Goal: Information Seeking & Learning: Learn about a topic

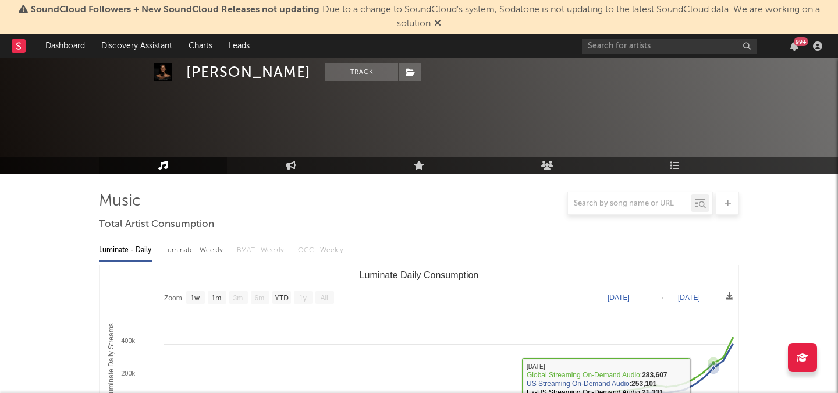
select select "1w"
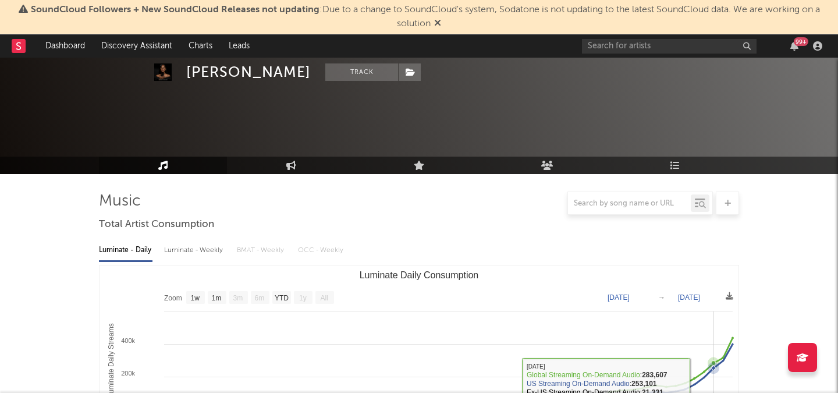
select select "1w"
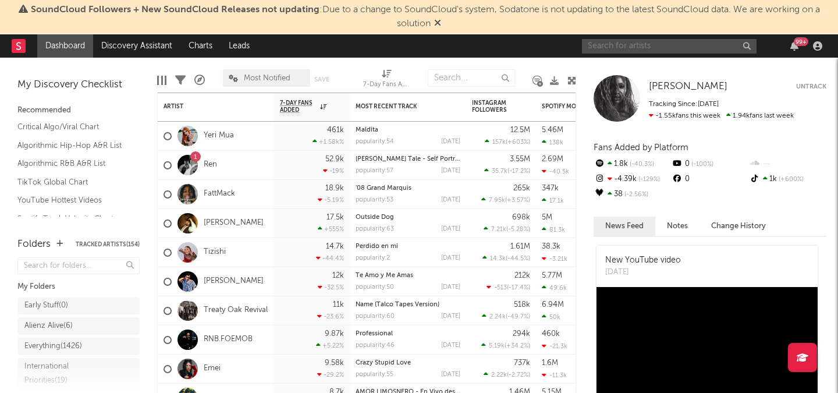
click at [615, 52] on input "text" at bounding box center [669, 46] width 175 height 15
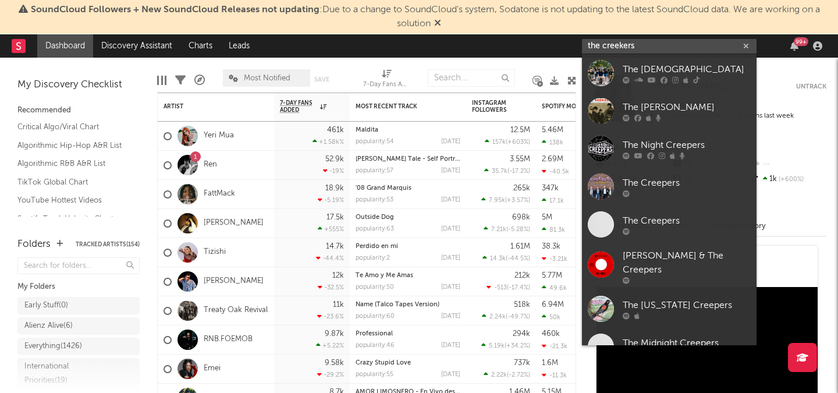
click at [675, 43] on input "the creekers" at bounding box center [669, 46] width 175 height 15
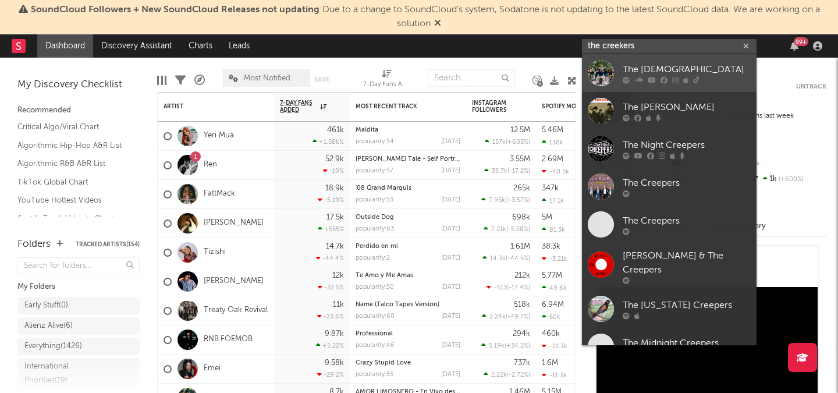
type input "the creekers"
click at [660, 72] on div "The [DEMOGRAPHIC_DATA]" at bounding box center [687, 69] width 128 height 14
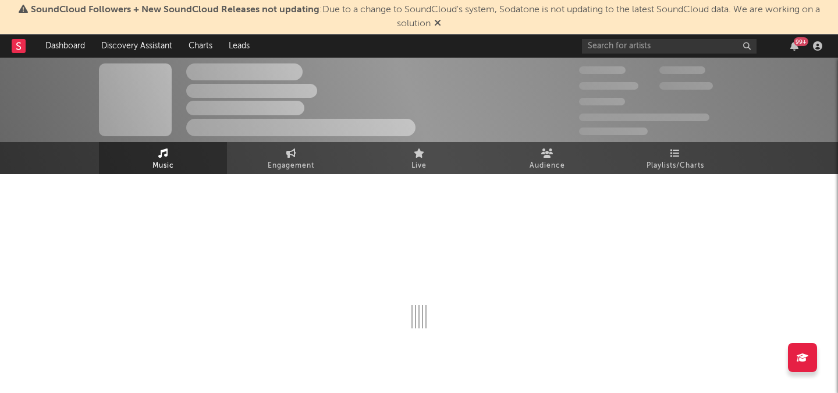
select select "6m"
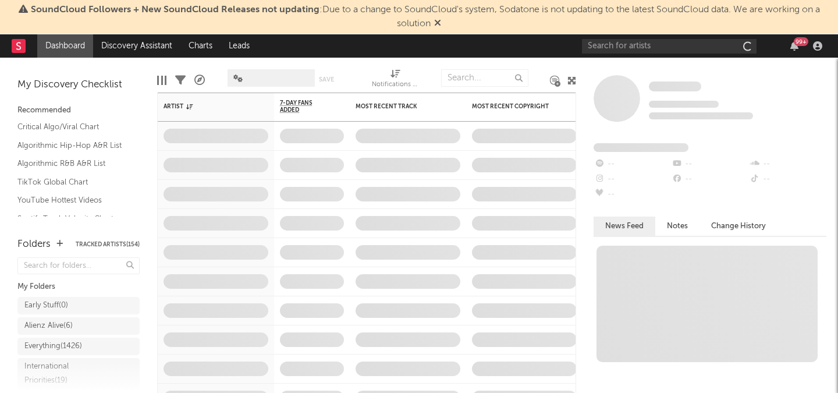
click at [629, 57] on div "99 +" at bounding box center [704, 45] width 245 height 23
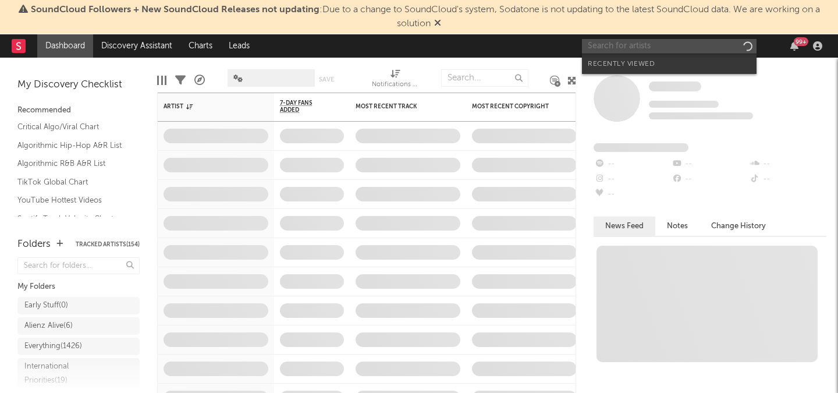
click at [630, 52] on input "text" at bounding box center [669, 46] width 175 height 15
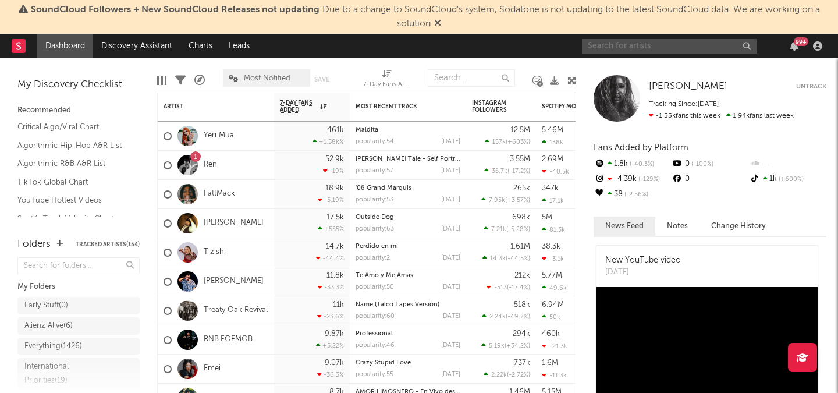
click at [609, 48] on input "text" at bounding box center [669, 46] width 175 height 15
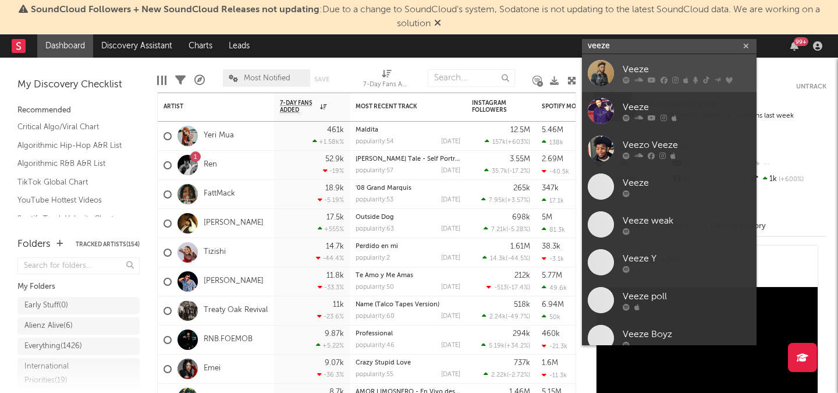
type input "veeze"
click at [663, 63] on div "Veeze" at bounding box center [687, 69] width 128 height 14
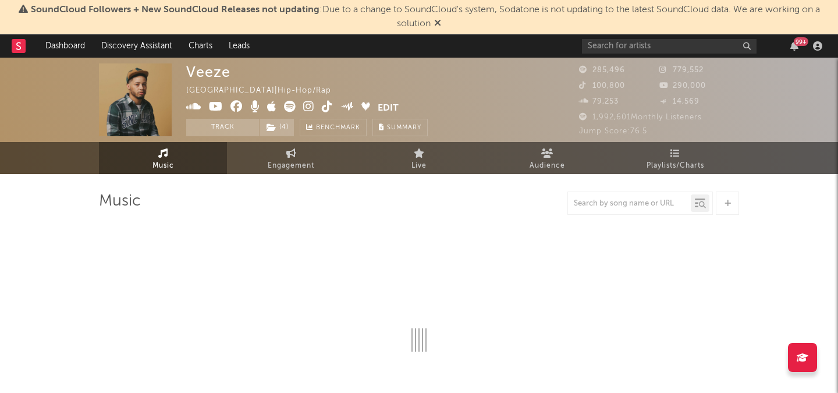
select select "6m"
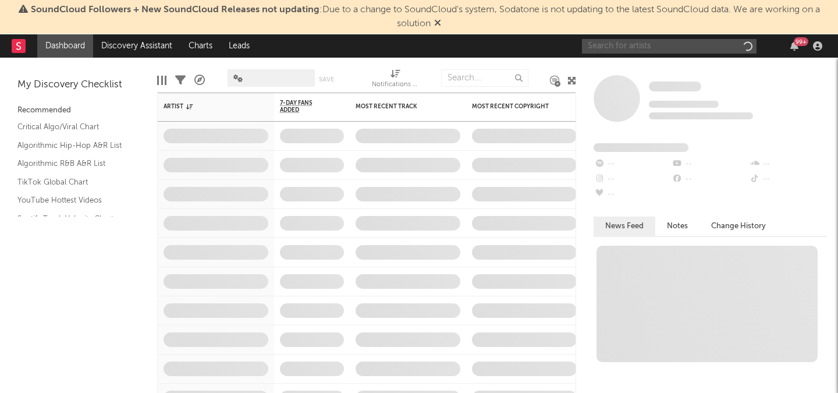
click at [642, 41] on input "text" at bounding box center [669, 46] width 175 height 15
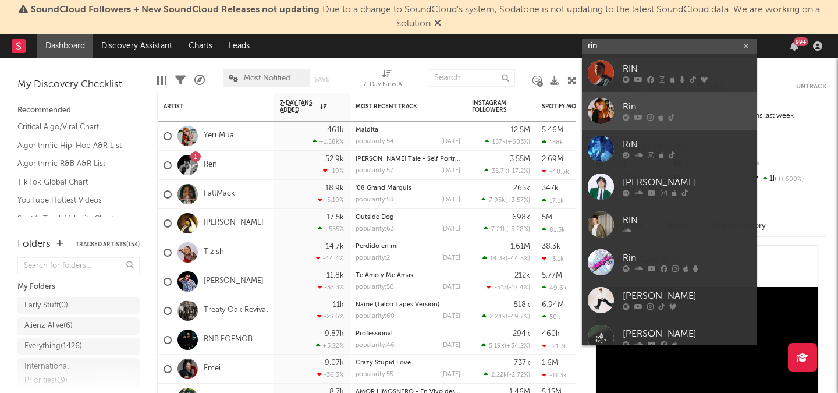
type input "rin"
click at [632, 99] on link "Rin" at bounding box center [669, 111] width 175 height 38
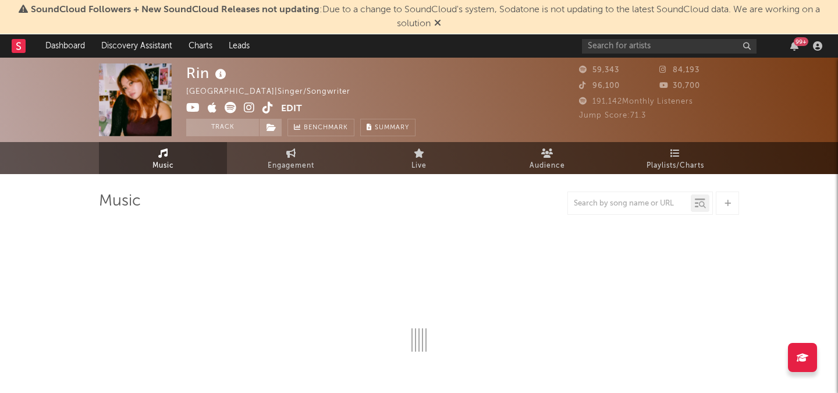
select select "6m"
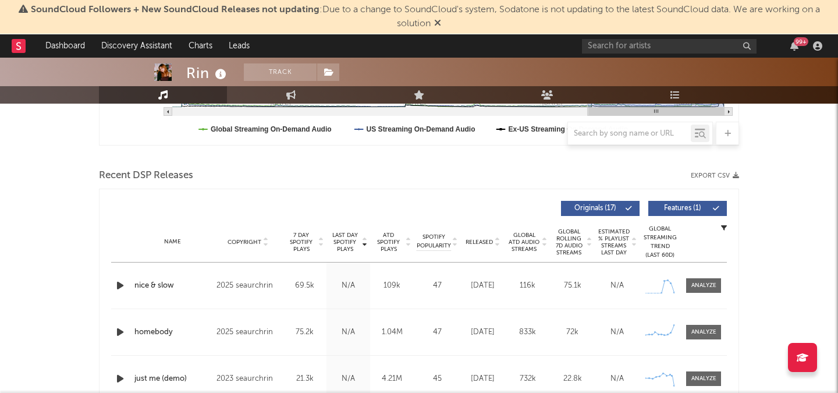
scroll to position [360, 0]
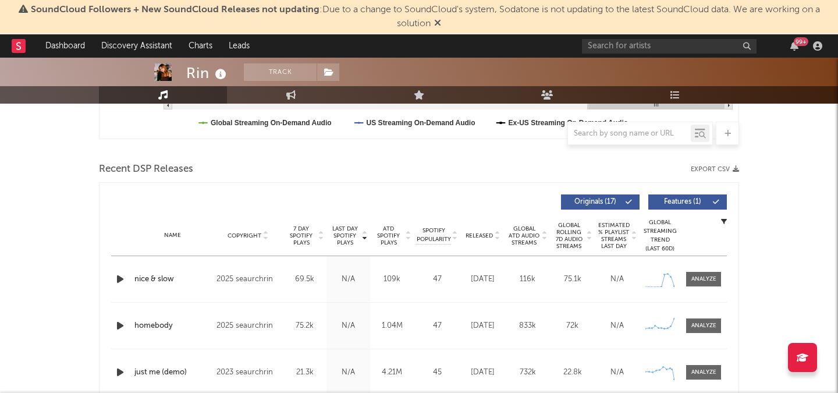
click at [122, 278] on icon "button" at bounding box center [120, 279] width 12 height 15
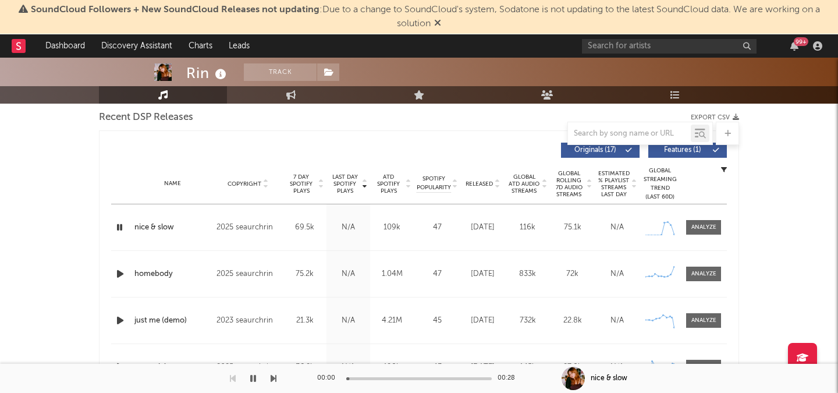
scroll to position [431, 0]
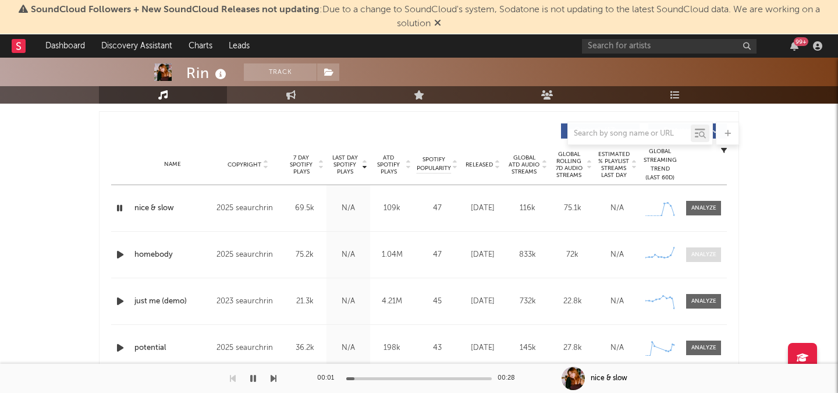
click at [686, 252] on span at bounding box center [703, 254] width 35 height 15
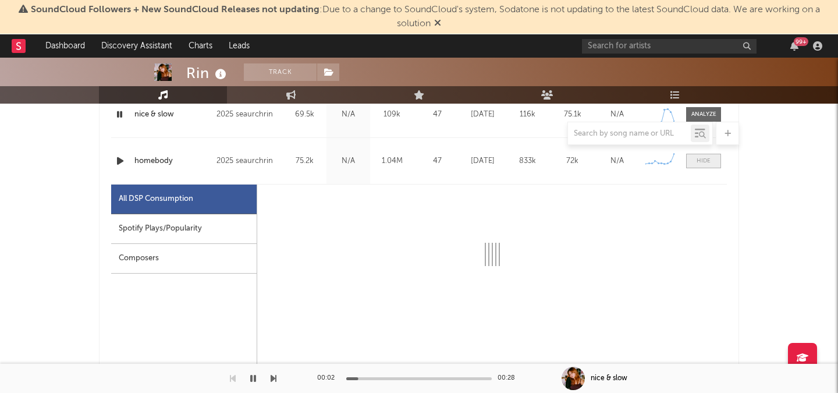
scroll to position [538, 0]
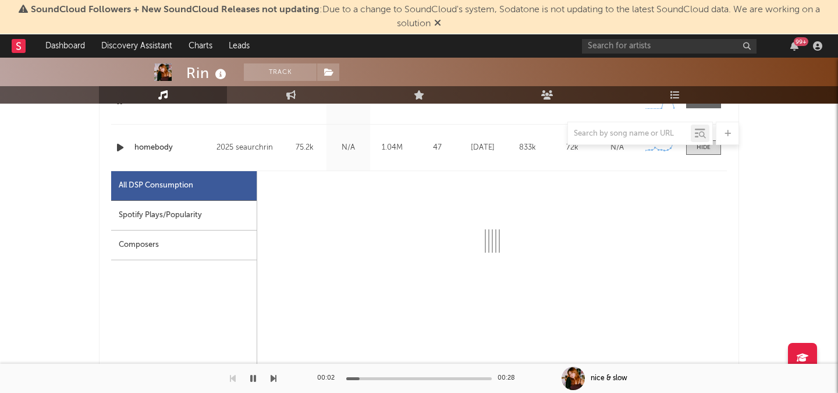
select select "6m"
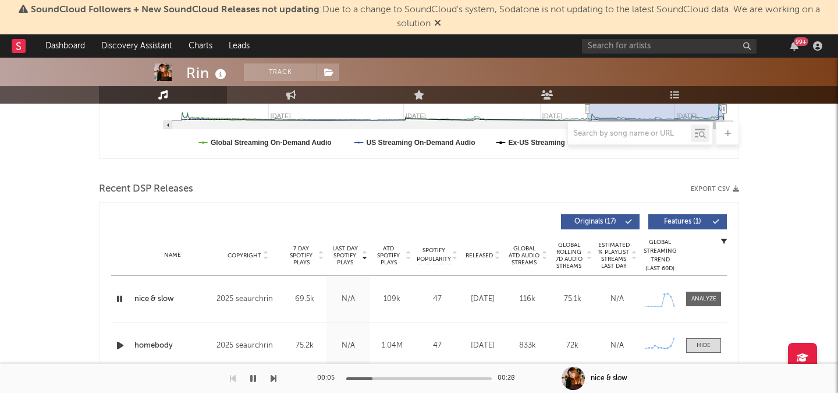
scroll to position [0, 0]
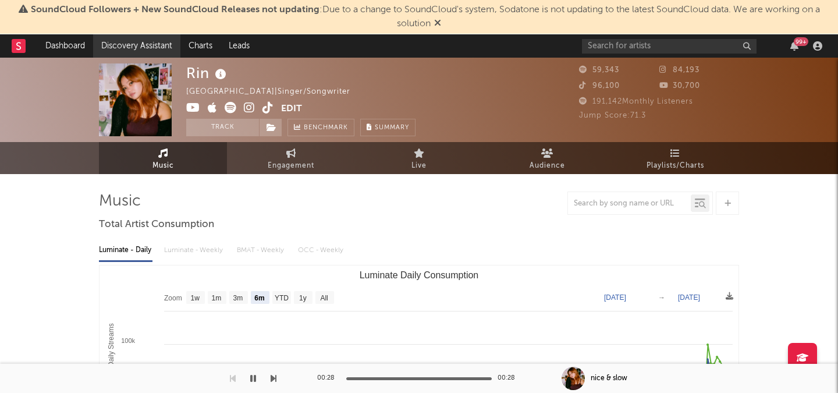
click at [136, 41] on link "Discovery Assistant" at bounding box center [136, 45] width 87 height 23
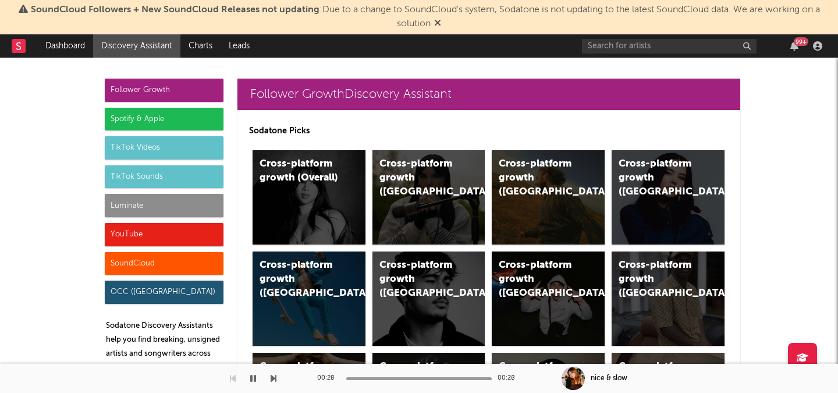
click at [137, 206] on div "Luminate" at bounding box center [164, 205] width 119 height 23
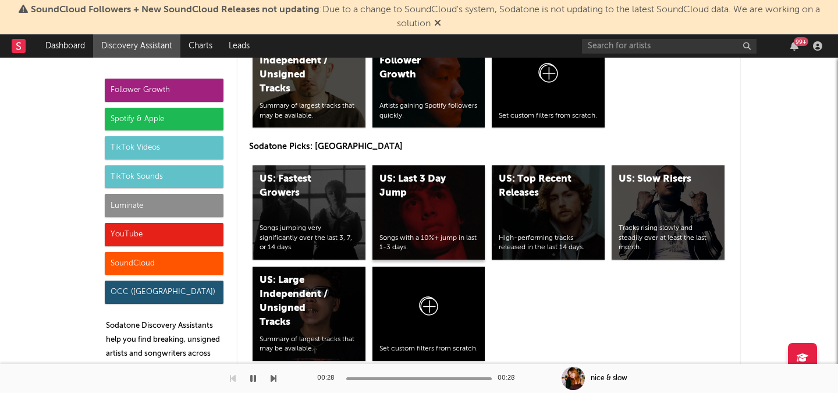
scroll to position [5997, 0]
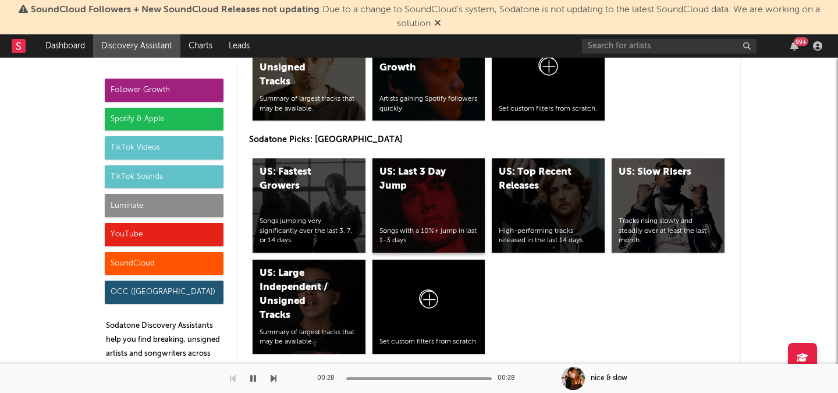
click at [422, 199] on div "US: Last 3 Day Jump Songs with a 10%+ jump in last 1-3 days." at bounding box center [429, 205] width 113 height 94
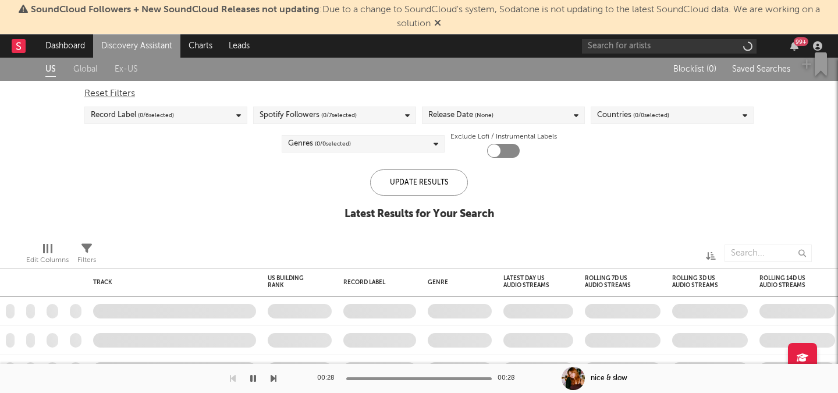
checkbox input "true"
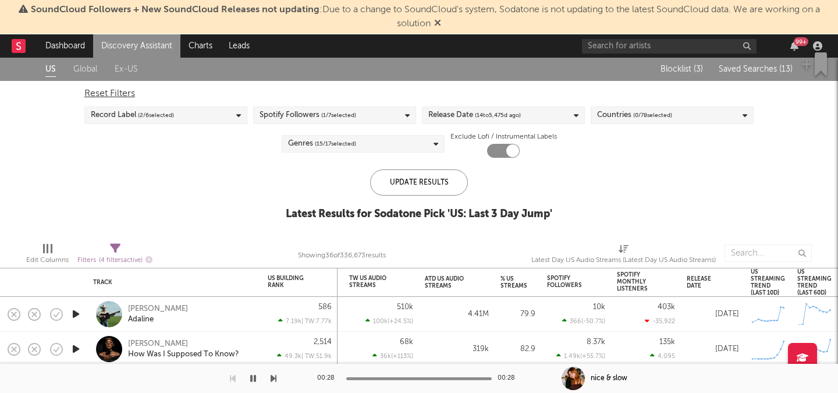
click at [744, 73] on span "Saved Searches ( 13 )" at bounding box center [756, 69] width 74 height 8
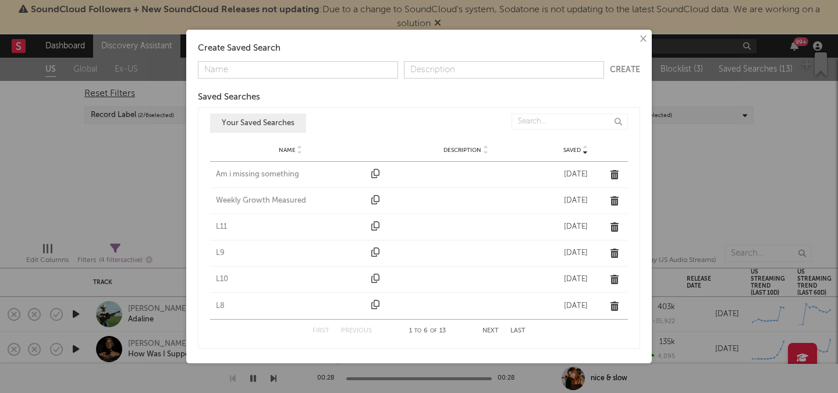
click at [259, 172] on div "Am i missing something" at bounding box center [291, 175] width 150 height 12
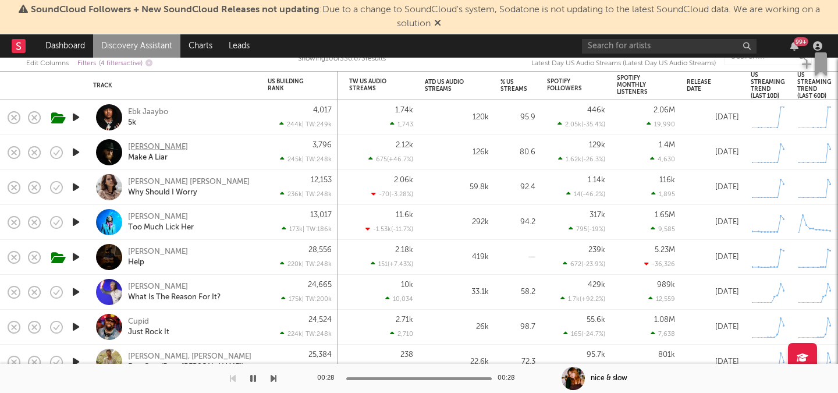
click at [164, 146] on div "Jackson Dean" at bounding box center [158, 147] width 60 height 10
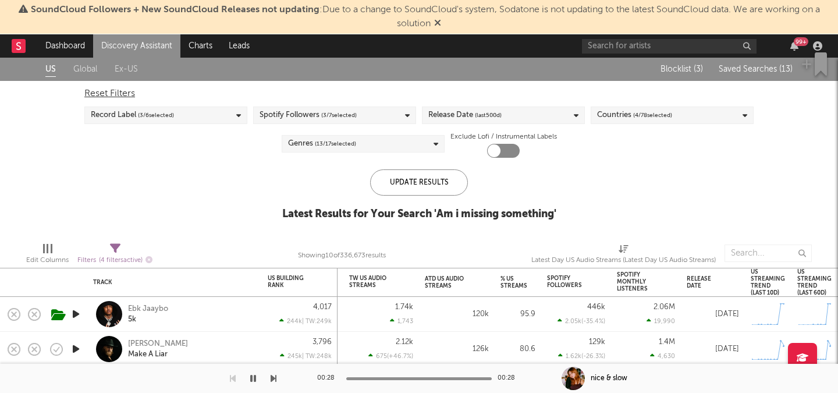
click at [749, 71] on span "Saved Searches ( 13 )" at bounding box center [756, 69] width 74 height 8
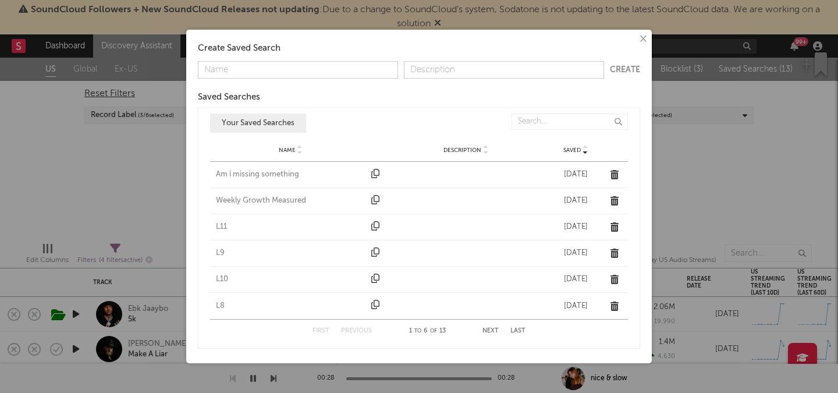
click at [267, 203] on div "Weekly Growth Measured" at bounding box center [291, 201] width 150 height 12
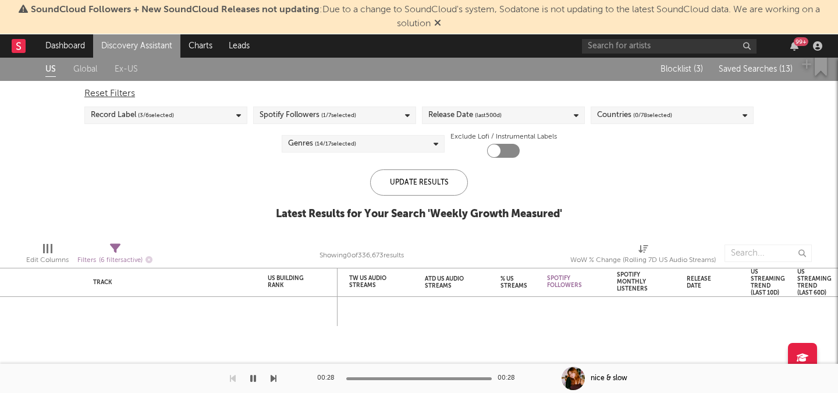
click at [770, 68] on span "Saved Searches ( 13 )" at bounding box center [756, 69] width 74 height 8
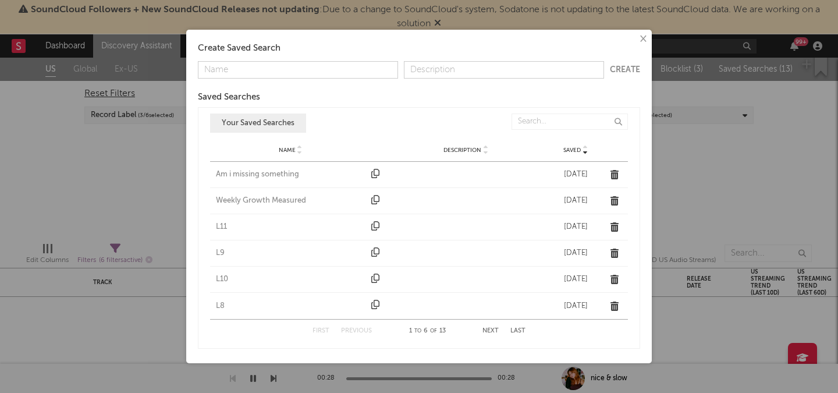
click at [223, 228] on div "L11" at bounding box center [291, 227] width 150 height 12
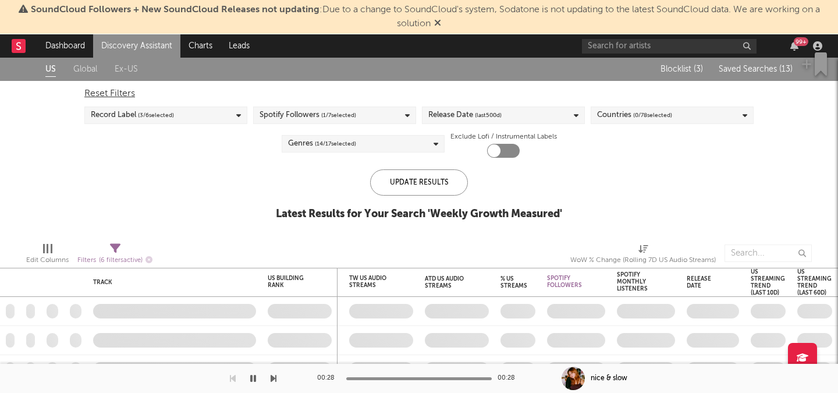
checkbox input "true"
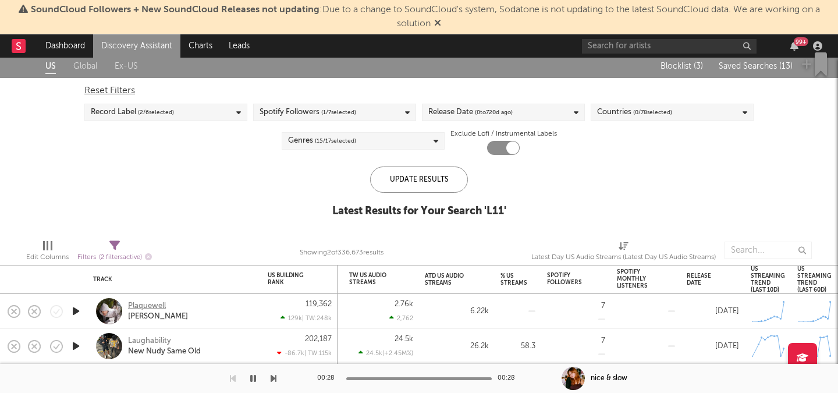
click at [151, 306] on div "Plaquewell" at bounding box center [147, 306] width 38 height 10
click at [161, 342] on div "Laughability" at bounding box center [149, 341] width 43 height 10
click at [764, 64] on span "Saved Searches ( 13 )" at bounding box center [756, 66] width 74 height 8
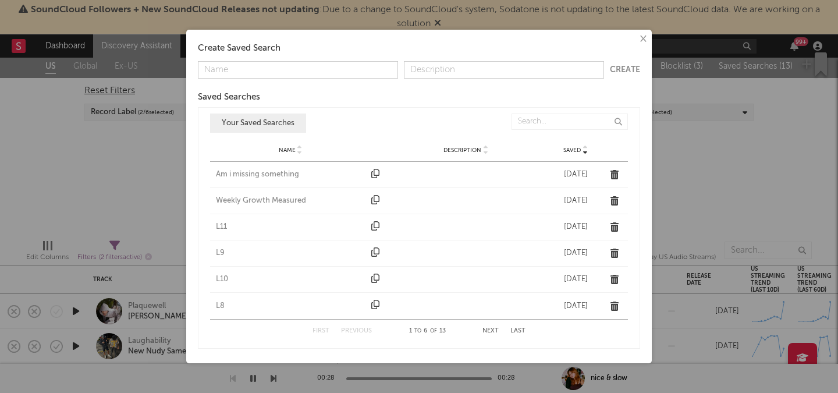
click at [222, 250] on div "L9" at bounding box center [291, 253] width 150 height 12
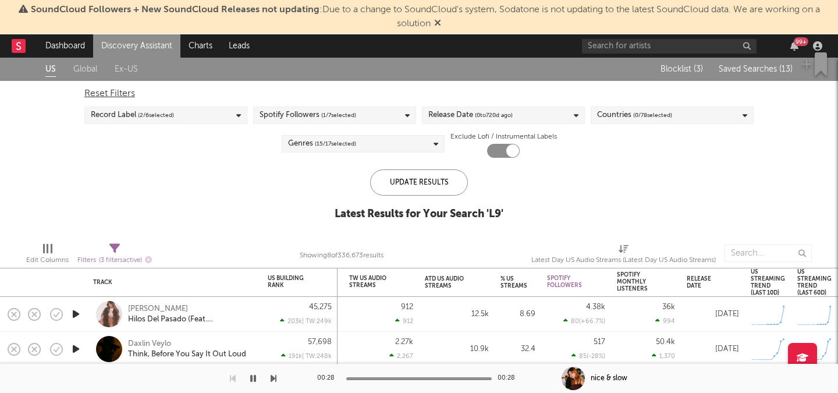
click at [768, 76] on div "Blocklist ( 3 ) Saved Searches ( 13 )" at bounding box center [720, 69] width 146 height 23
click at [756, 65] on span "Saved Searches ( 13 )" at bounding box center [756, 69] width 74 height 8
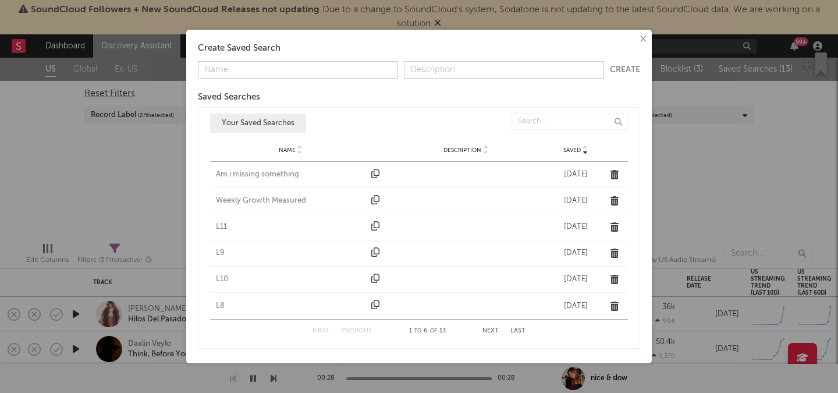
click at [223, 284] on div "L10" at bounding box center [291, 280] width 150 height 12
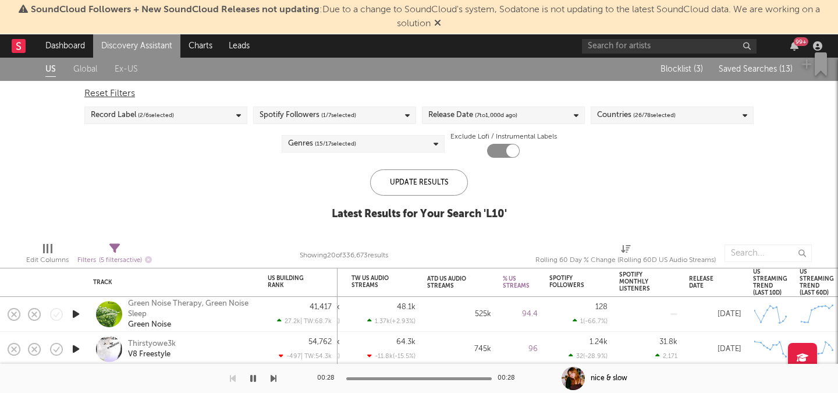
click at [748, 63] on div "Blocklist ( 3 ) Saved Searches ( 13 )" at bounding box center [720, 69] width 146 height 23
click at [744, 70] on span "Saved Searches ( 13 )" at bounding box center [756, 69] width 74 height 8
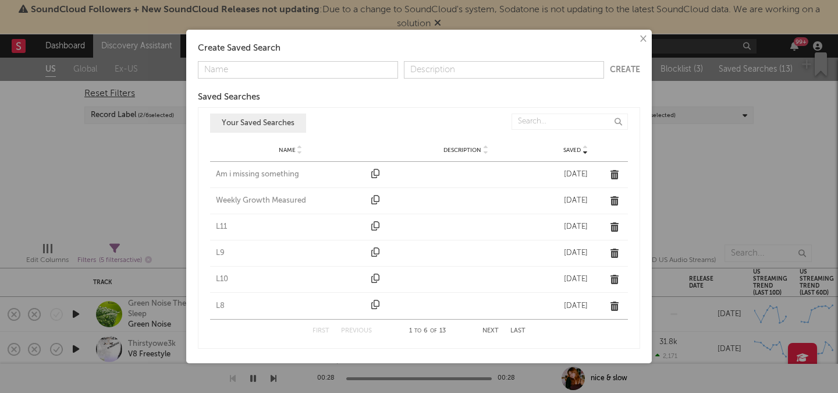
click at [221, 302] on div "L8" at bounding box center [291, 306] width 150 height 12
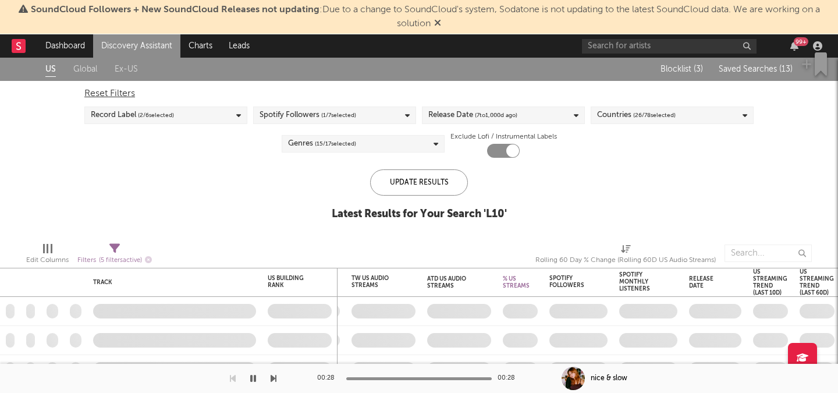
checkbox input "false"
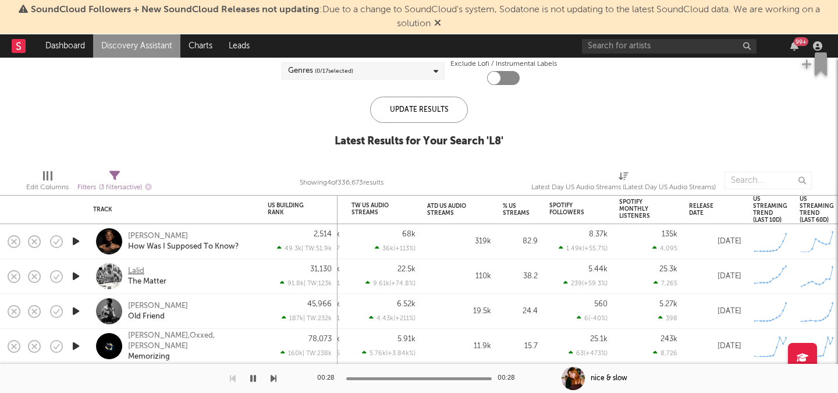
click at [130, 273] on div "Lalid" at bounding box center [136, 271] width 16 height 10
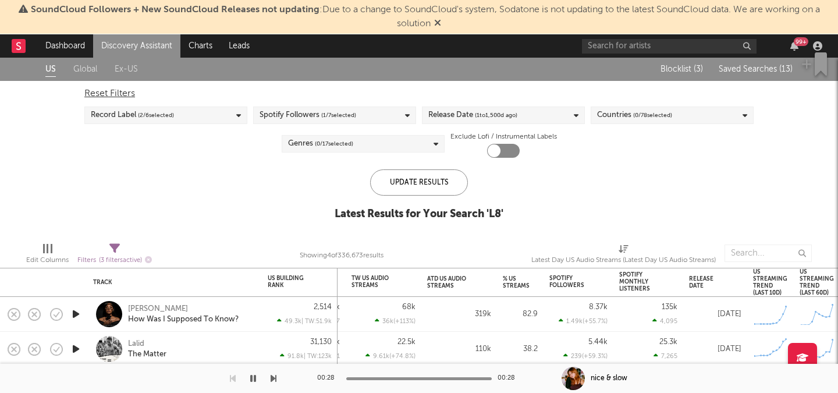
click at [766, 74] on div "Blocklist ( 3 ) Saved Searches ( 13 )" at bounding box center [720, 69] width 146 height 23
click at [762, 70] on span "Saved Searches ( 13 )" at bounding box center [756, 69] width 74 height 8
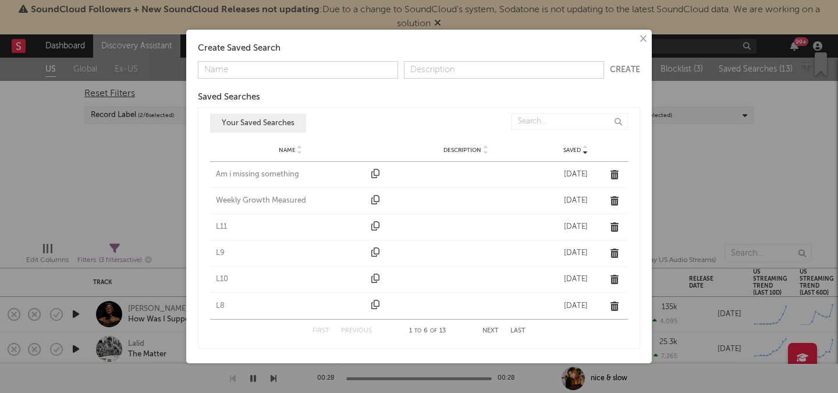
click at [491, 330] on button "Next" at bounding box center [491, 331] width 16 height 6
click at [217, 172] on div "L7" at bounding box center [291, 175] width 150 height 12
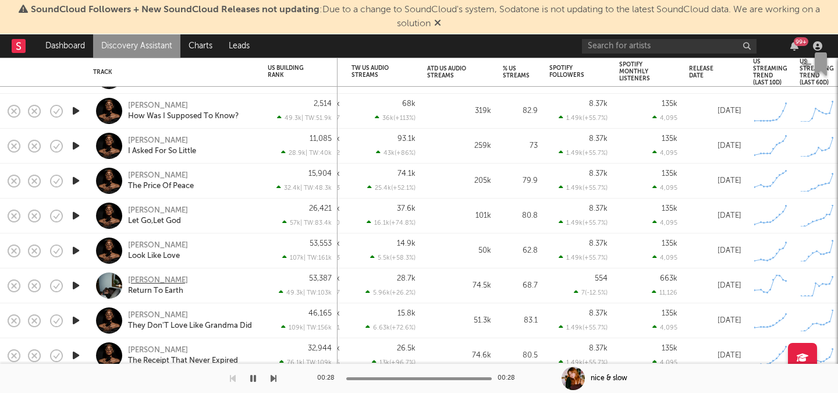
click at [164, 279] on div "Jasper Van Dijk" at bounding box center [158, 280] width 60 height 10
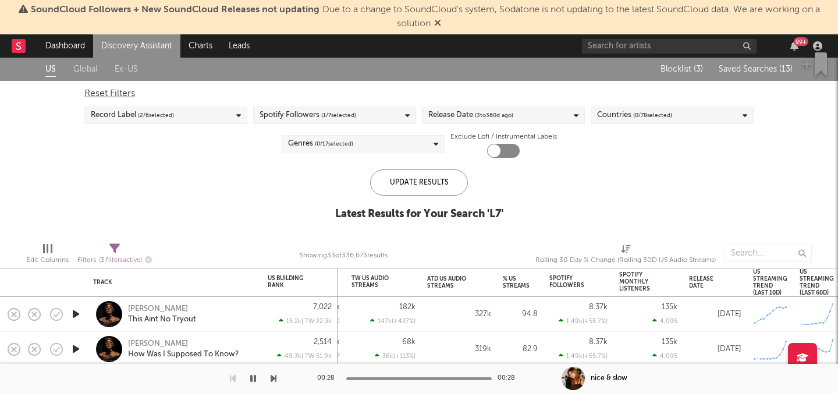
click at [759, 72] on span "Saved Searches ( 13 )" at bounding box center [756, 69] width 74 height 8
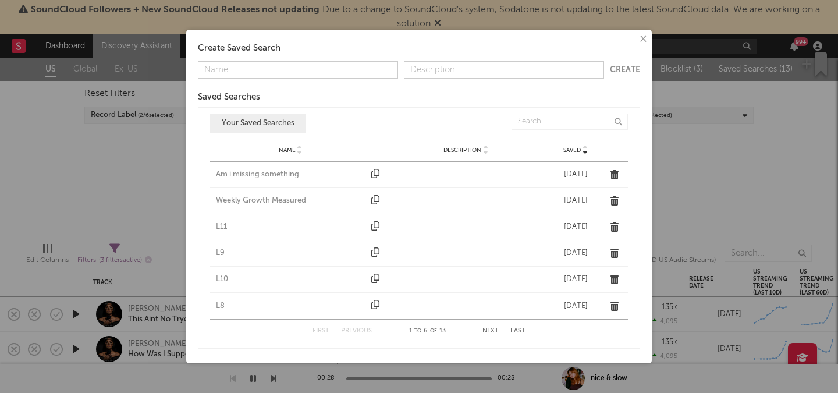
click at [481, 329] on div "First Previous 1 to 6 of 13 Next Last" at bounding box center [419, 331] width 213 height 23
click at [486, 330] on button "Next" at bounding box center [491, 331] width 16 height 6
click at [224, 200] on div "L6" at bounding box center [291, 201] width 150 height 12
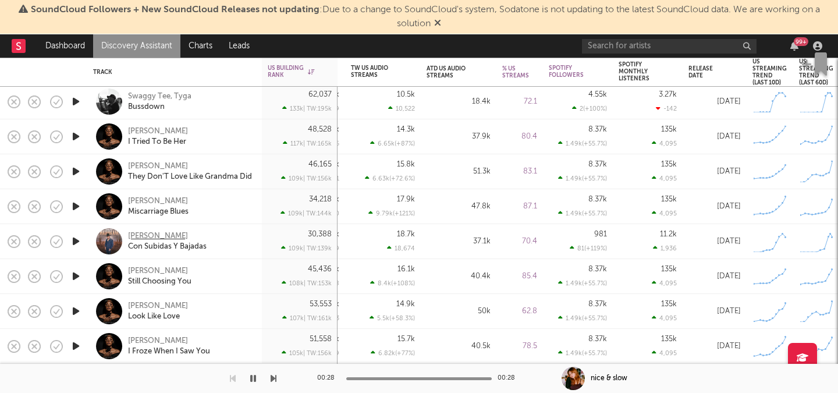
click at [140, 236] on div "Cris Mejia" at bounding box center [158, 236] width 60 height 10
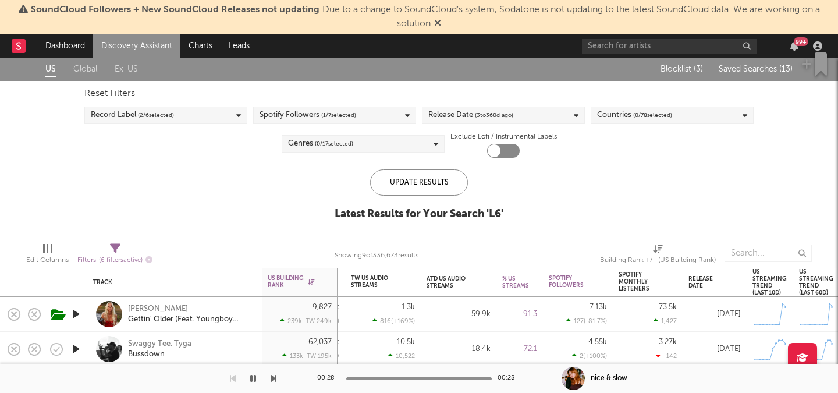
click at [755, 72] on span "Saved Searches ( 13 )" at bounding box center [756, 69] width 74 height 8
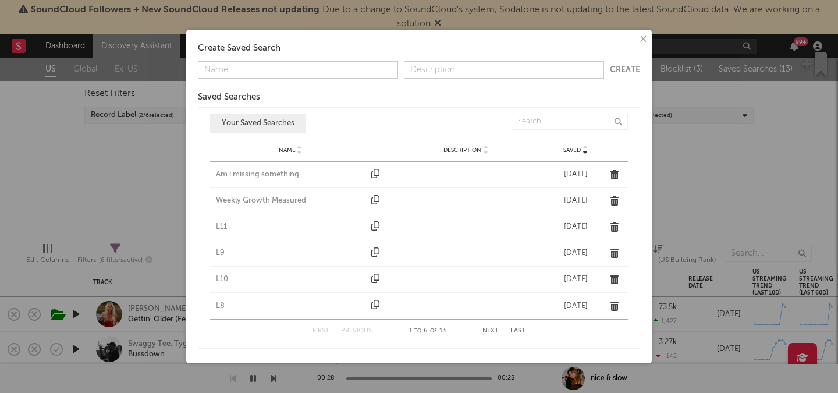
click at [493, 328] on button "Next" at bounding box center [491, 331] width 16 height 6
click at [224, 226] on div "L5" at bounding box center [291, 227] width 150 height 12
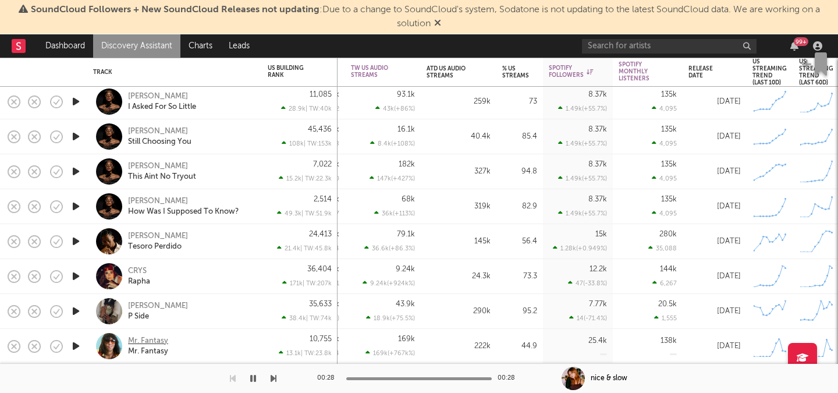
click at [143, 338] on div "Mr. Fantasy" at bounding box center [148, 341] width 40 height 10
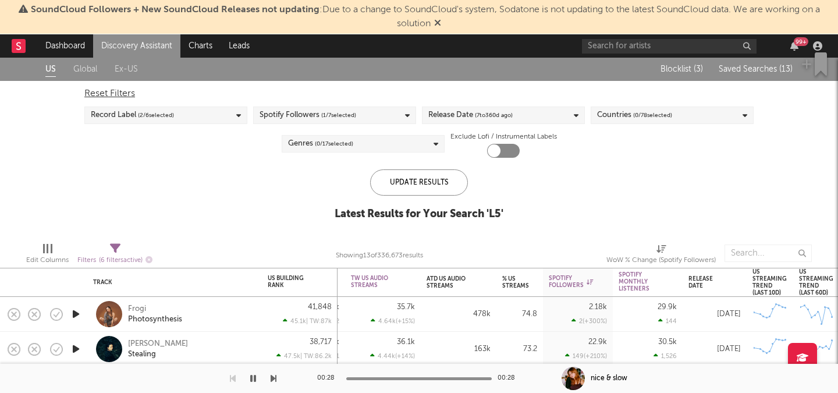
click at [766, 66] on span "Saved Searches ( 13 )" at bounding box center [756, 69] width 74 height 8
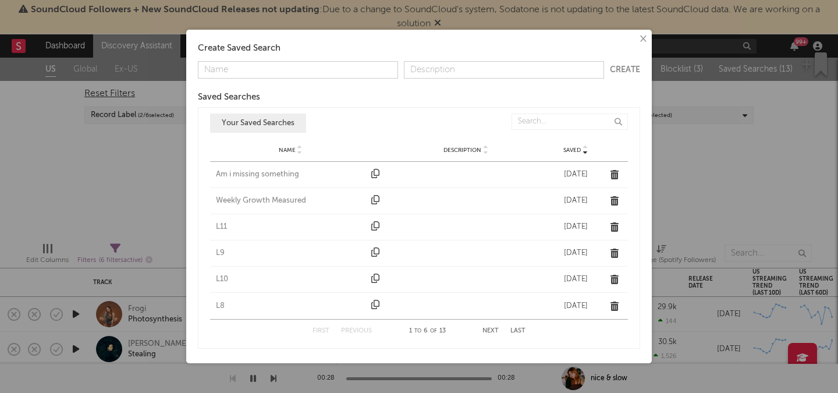
click at [487, 333] on button "Next" at bounding box center [491, 331] width 16 height 6
click at [222, 251] on div "L4" at bounding box center [291, 253] width 150 height 12
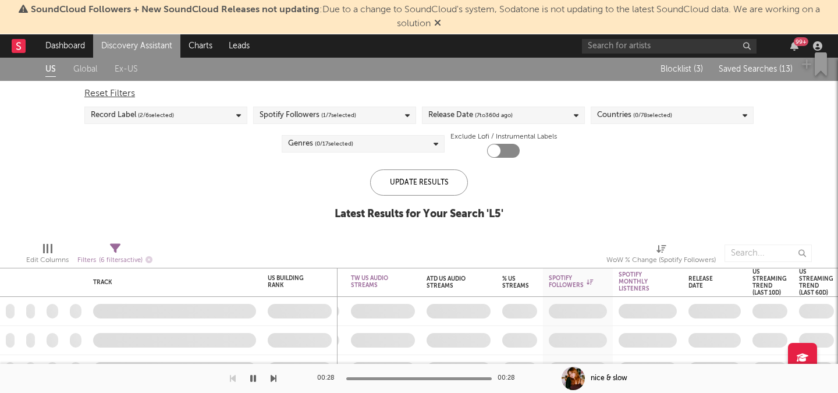
checkbox input "true"
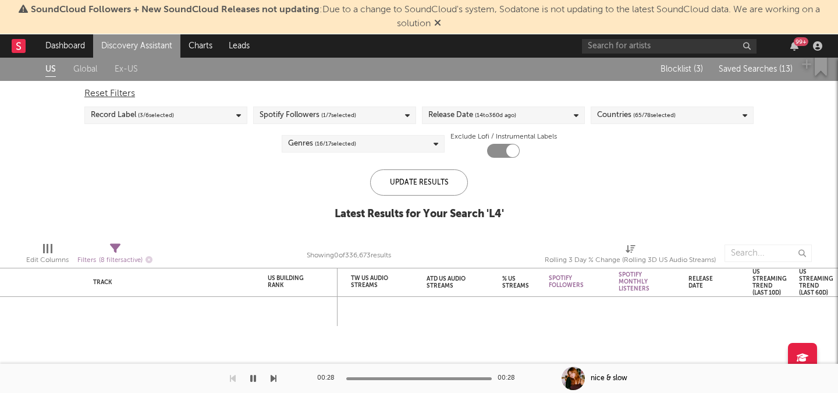
click at [730, 70] on span "Saved Searches ( 13 )" at bounding box center [756, 69] width 74 height 8
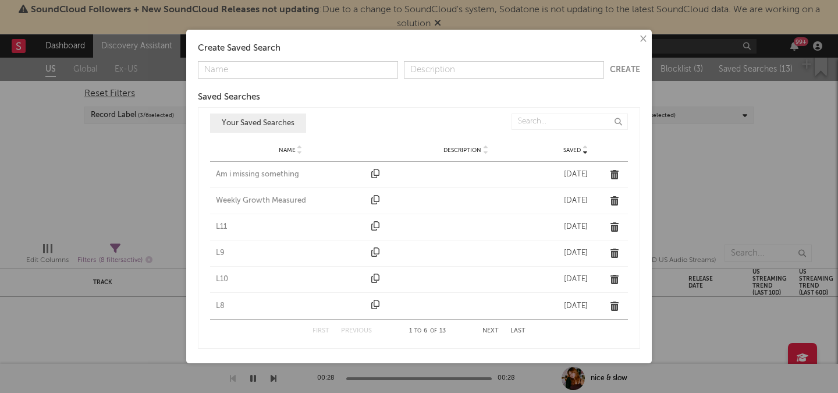
click at [496, 328] on button "Next" at bounding box center [491, 331] width 16 height 6
click at [223, 281] on div "L3" at bounding box center [291, 280] width 150 height 12
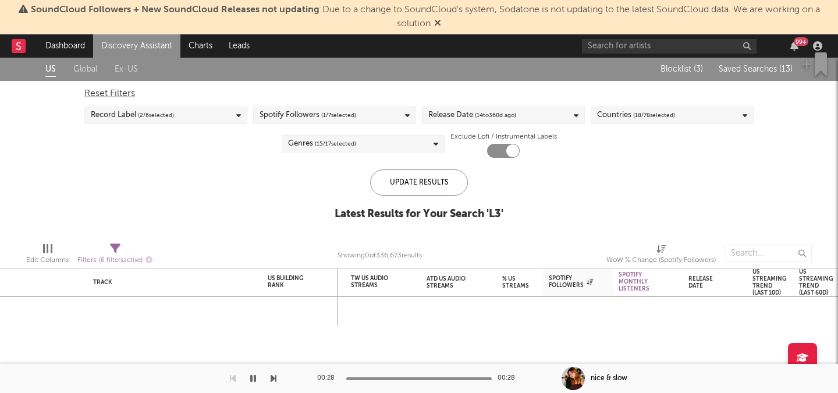
click at [753, 58] on div "Blocklist ( 3 ) Saved Searches ( 13 )" at bounding box center [720, 69] width 146 height 23
click at [751, 66] on span "Saved Searches ( 13 )" at bounding box center [756, 69] width 74 height 8
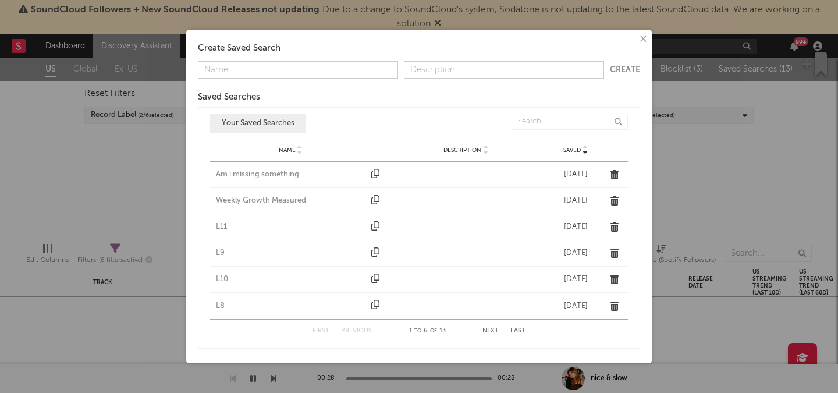
click at [482, 330] on div "First Previous 1 to 6 of 13 Next Last" at bounding box center [419, 331] width 213 height 23
click at [495, 328] on button "Next" at bounding box center [491, 331] width 16 height 6
click at [219, 304] on div "L2" at bounding box center [291, 306] width 150 height 12
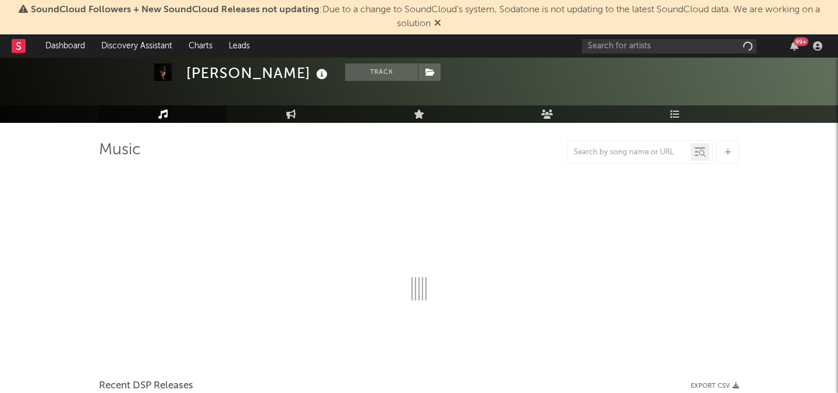
scroll to position [52, 0]
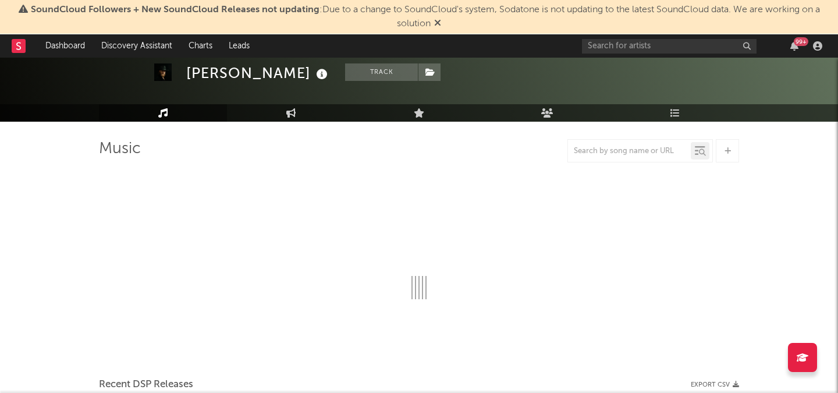
select select "6m"
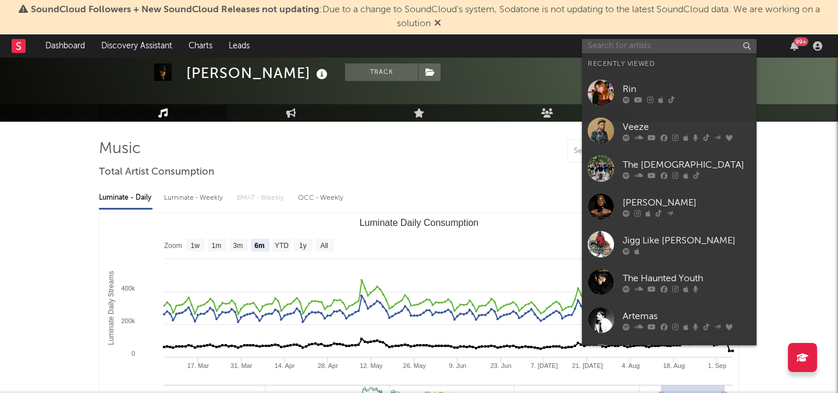
click at [625, 48] on input "text" at bounding box center [669, 46] width 175 height 15
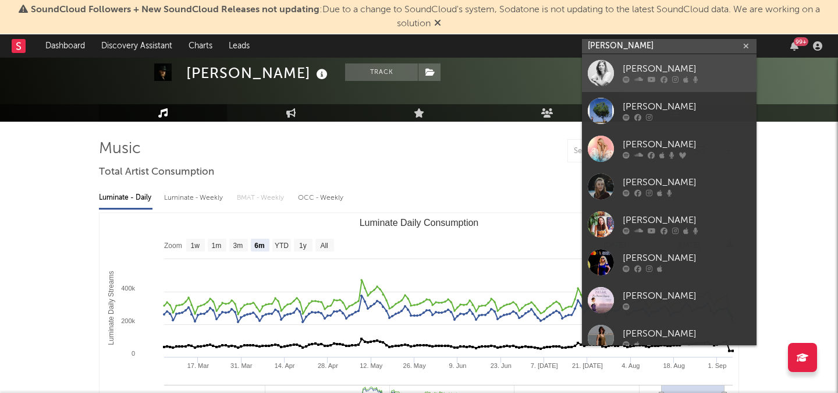
type input "ANNEMARIE"
click at [661, 72] on div "Annemarie" at bounding box center [687, 69] width 128 height 14
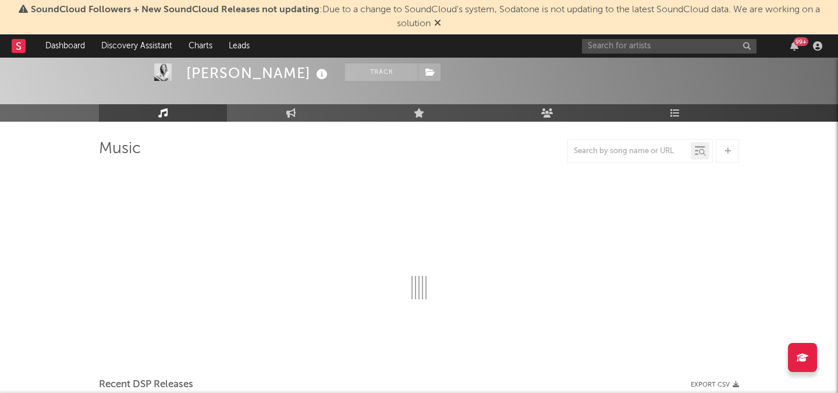
select select "1w"
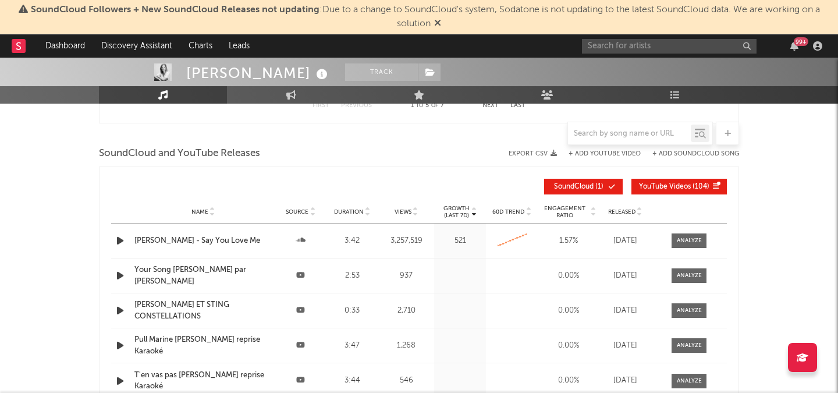
scroll to position [756, 0]
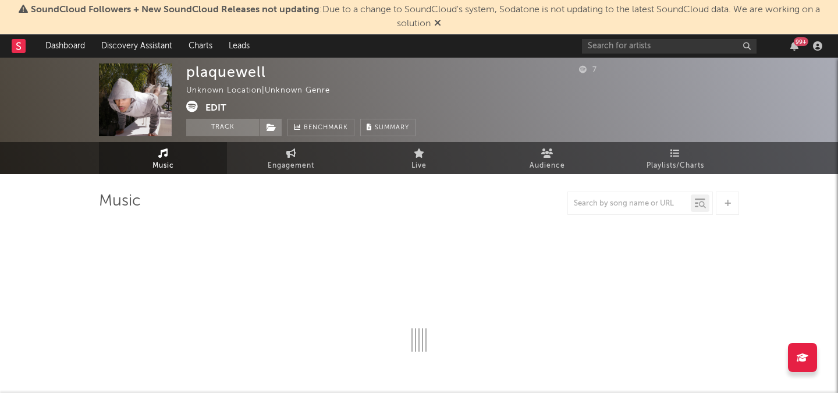
select select "1w"
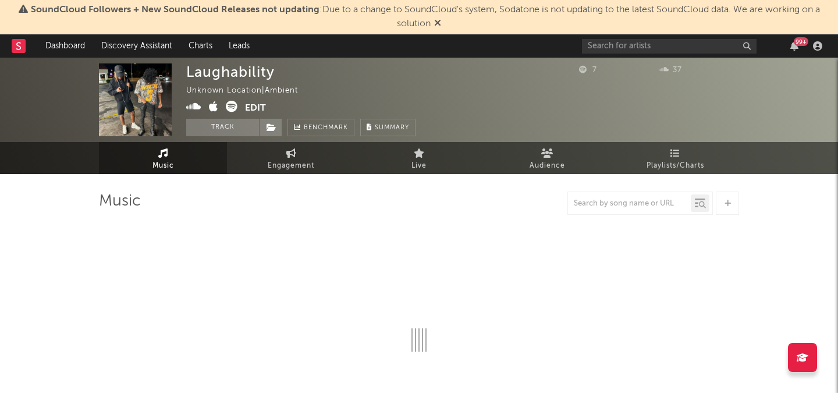
select select "1w"
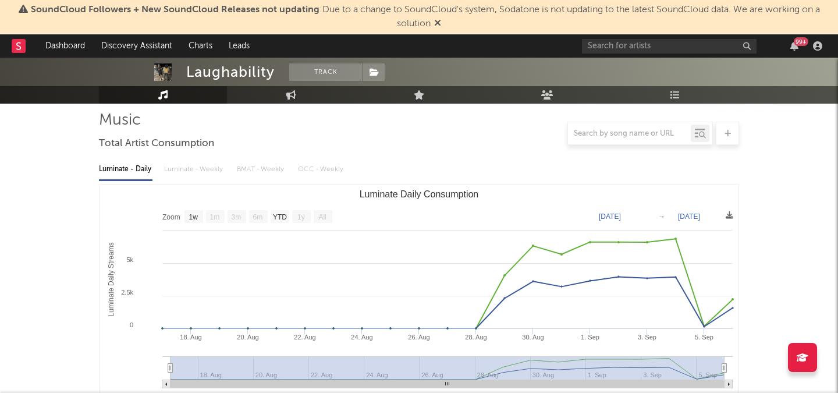
scroll to position [108, 0]
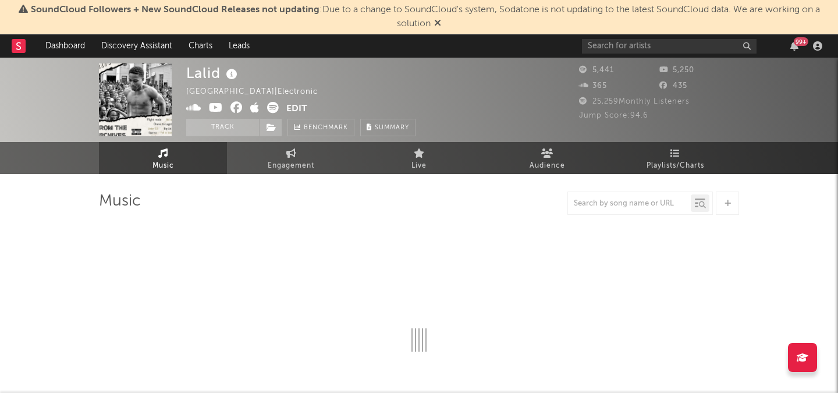
select select "1w"
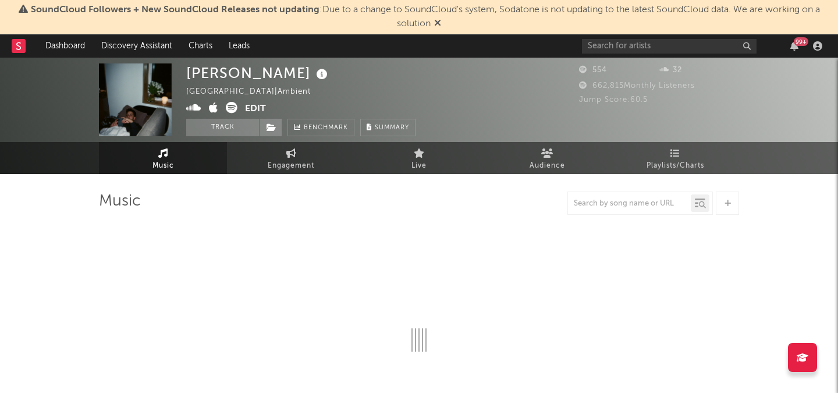
select select "6m"
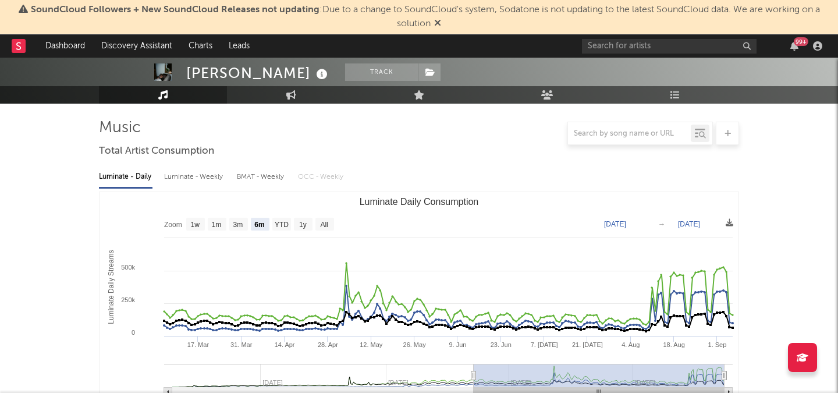
scroll to position [75, 0]
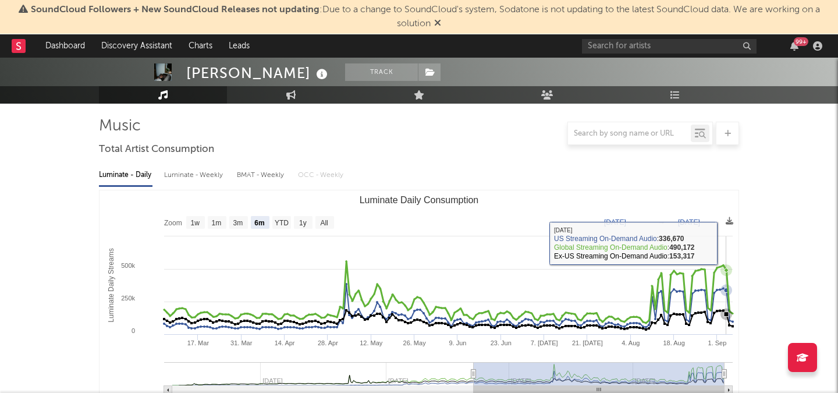
click at [727, 243] on rect "Luminate Daily Consumption" at bounding box center [419, 306] width 639 height 233
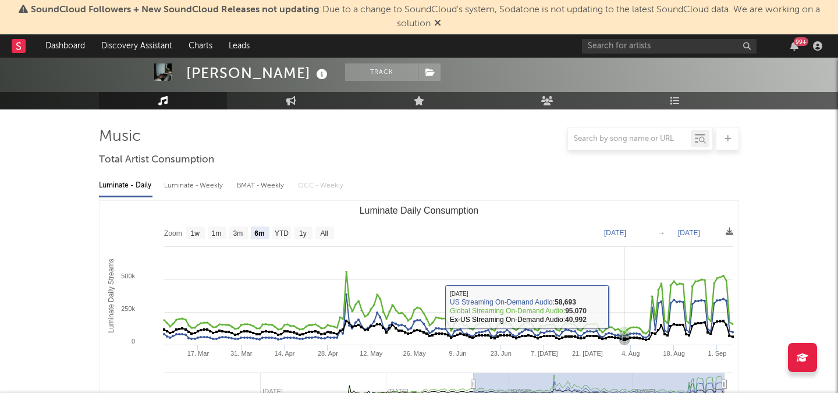
scroll to position [74, 0]
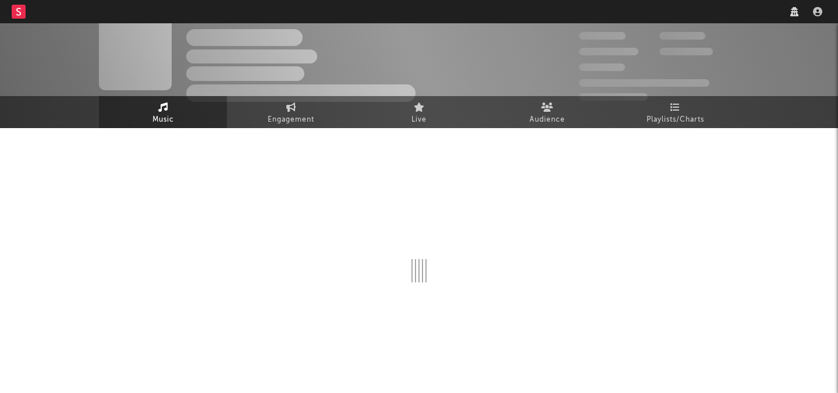
scroll to position [46, 0]
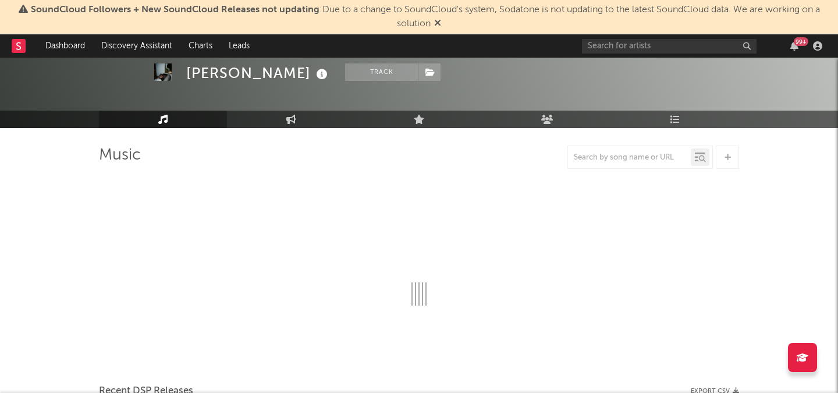
select select "6m"
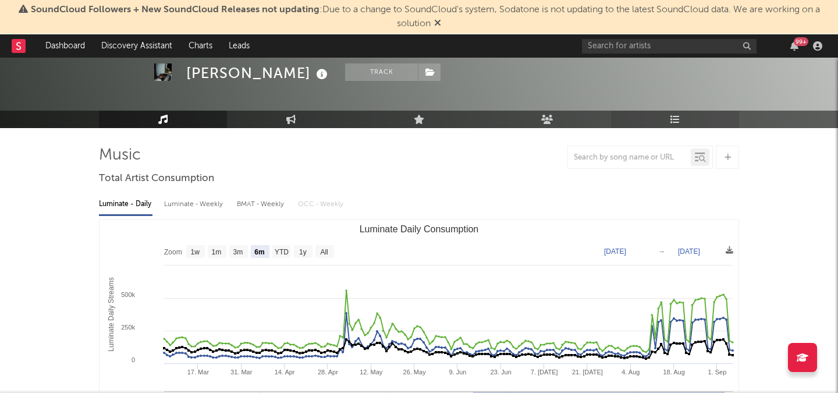
click at [686, 119] on link "Playlists/Charts" at bounding box center [675, 119] width 128 height 17
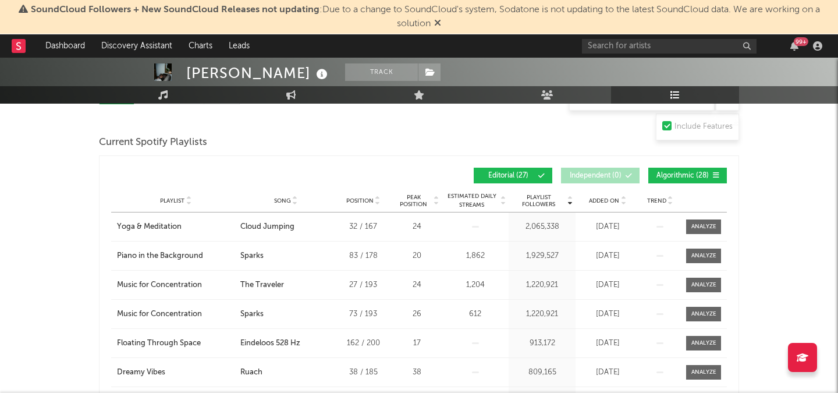
scroll to position [152, 0]
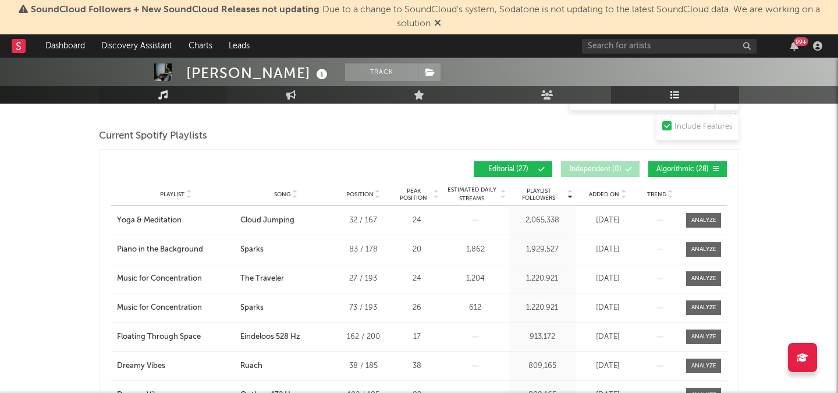
click at [165, 94] on icon at bounding box center [163, 94] width 10 height 9
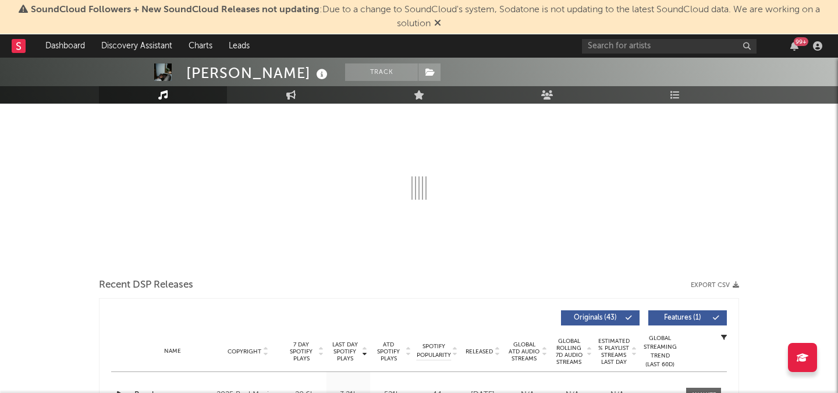
select select "6m"
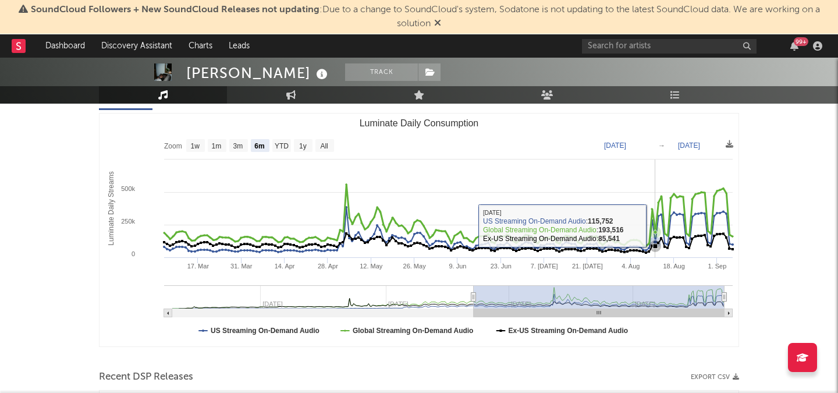
click at [654, 226] on icon "Luminate Daily Consumption" at bounding box center [447, 216] width 572 height 62
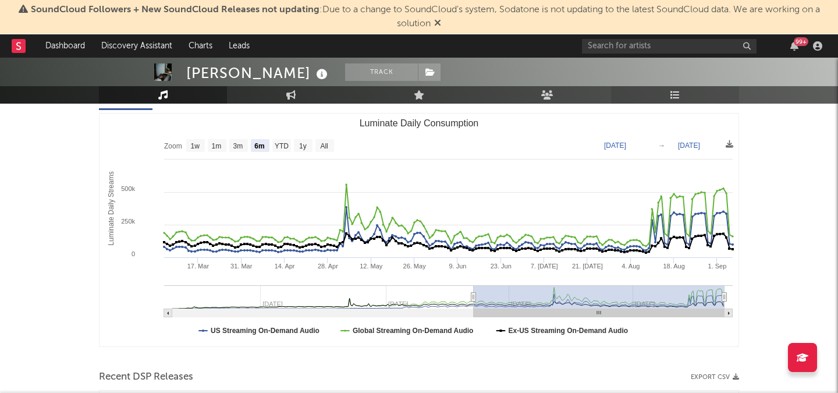
click at [683, 98] on link "Playlists/Charts" at bounding box center [675, 94] width 128 height 17
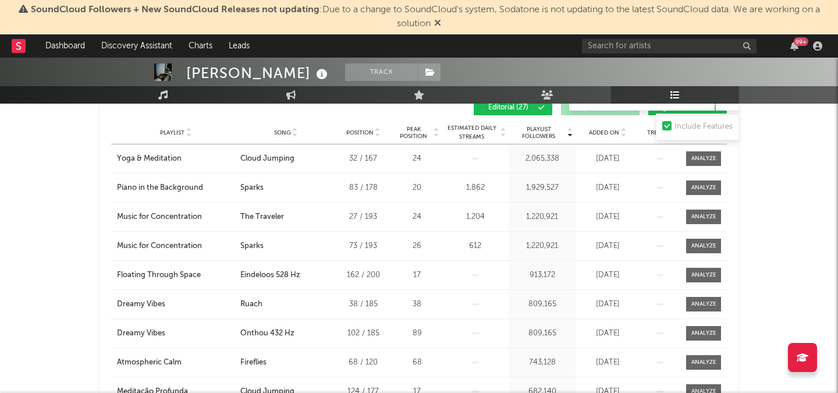
scroll to position [218, 0]
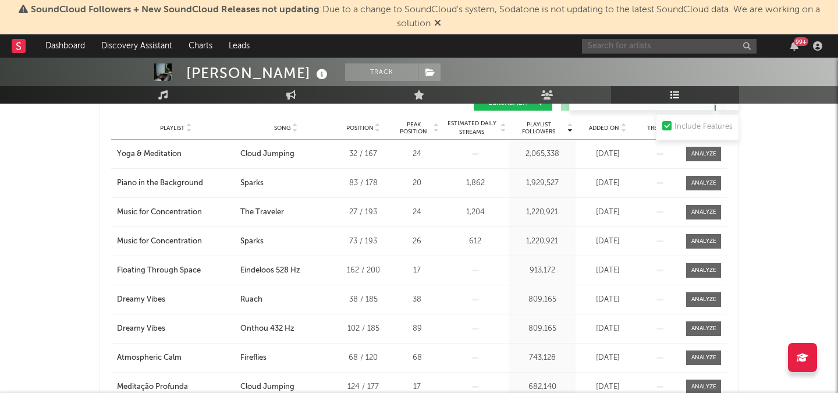
click at [674, 50] on input "text" at bounding box center [669, 46] width 175 height 15
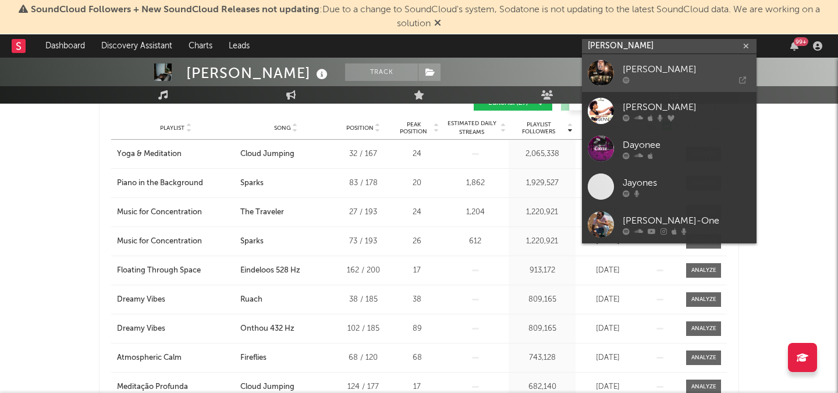
type input "jay oneee"
click at [686, 74] on div "Jay Onee" at bounding box center [687, 69] width 128 height 14
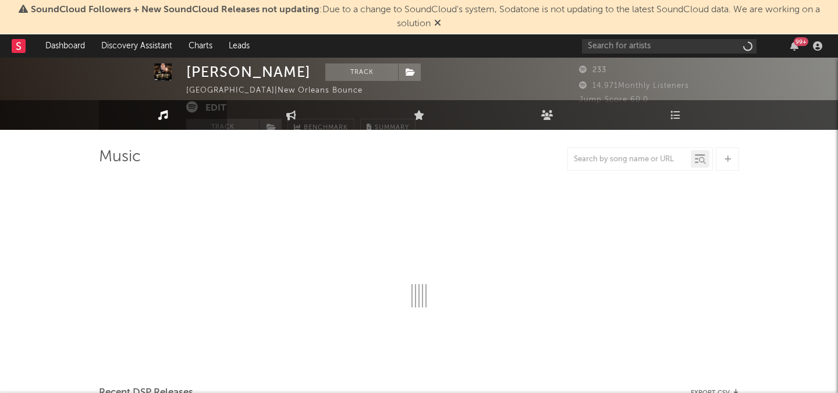
select select "6m"
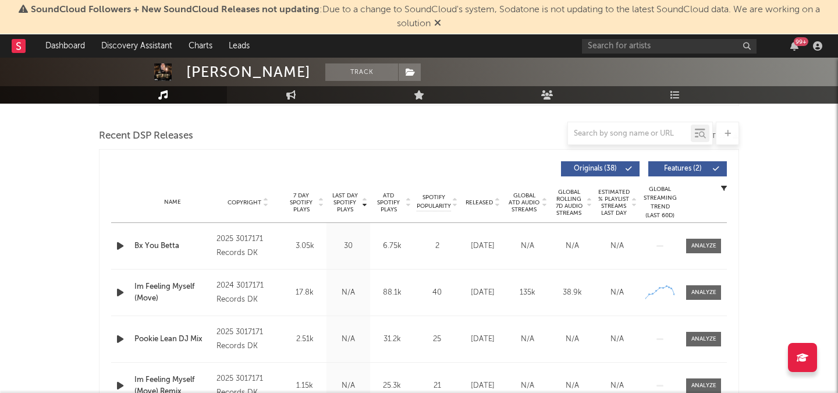
scroll to position [395, 0]
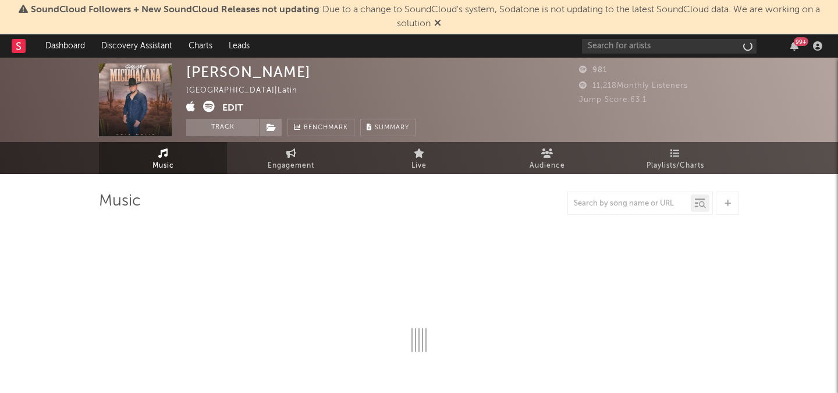
select select "1w"
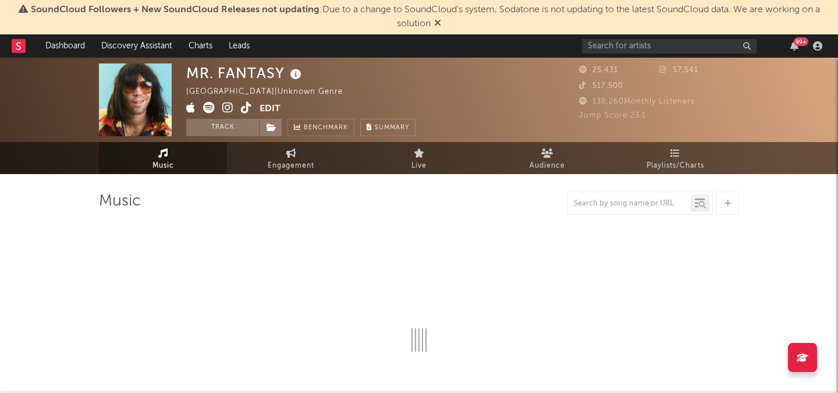
select select "1w"
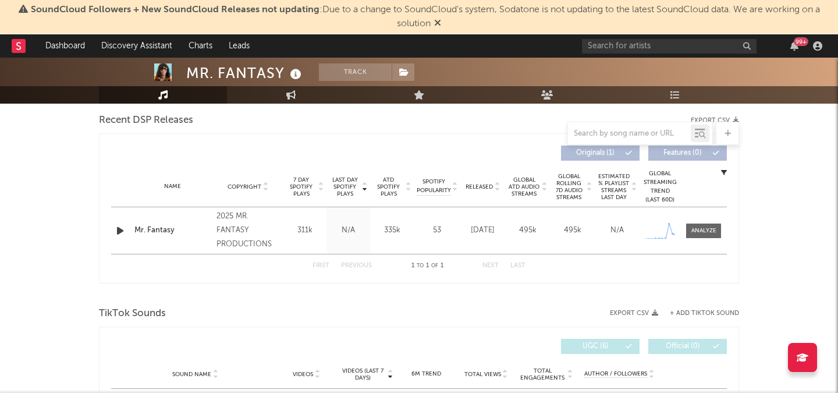
scroll to position [401, 0]
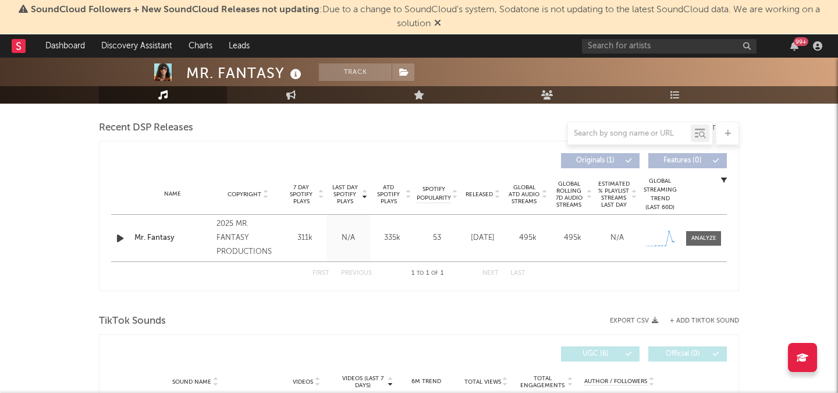
click at [708, 252] on div "Name Mr. Fantasy Copyright 2025 MR. FANTASY PRODUCTIONS Label MR. FANTASY PRODU…" at bounding box center [419, 238] width 616 height 47
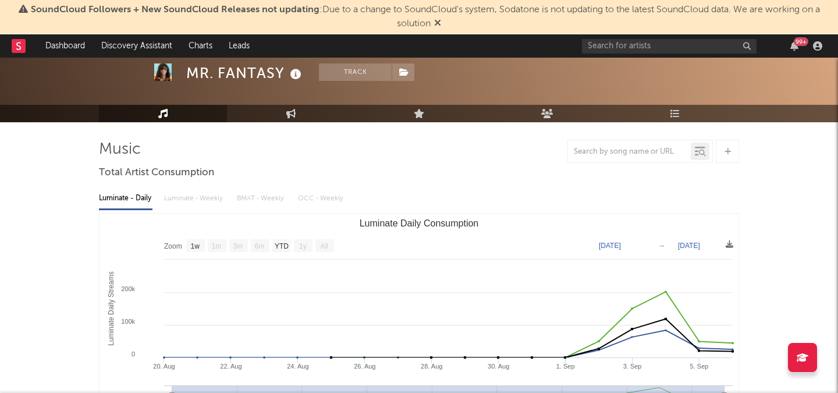
scroll to position [52, 0]
